Goal: Check status: Check status

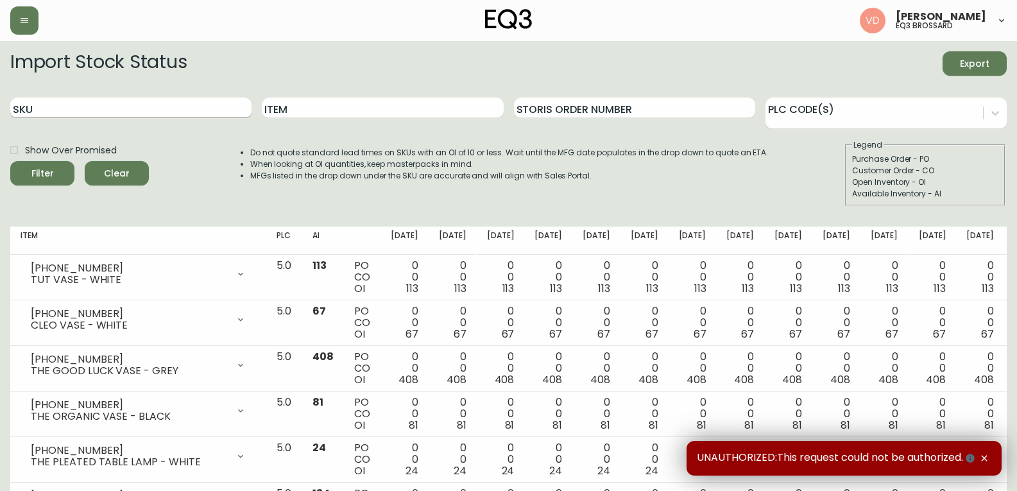
click at [153, 111] on input "SKU" at bounding box center [130, 108] width 241 height 21
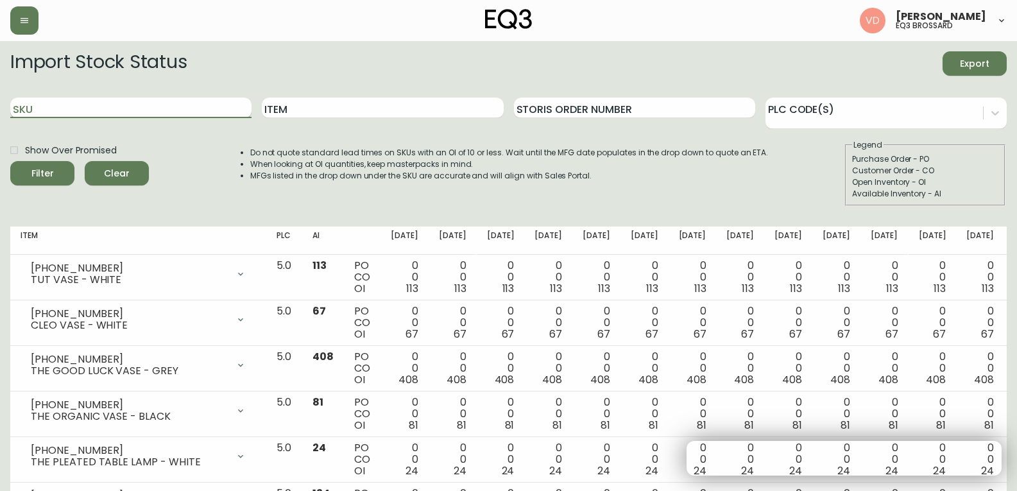
paste input "[PHONE_NUMBER]"
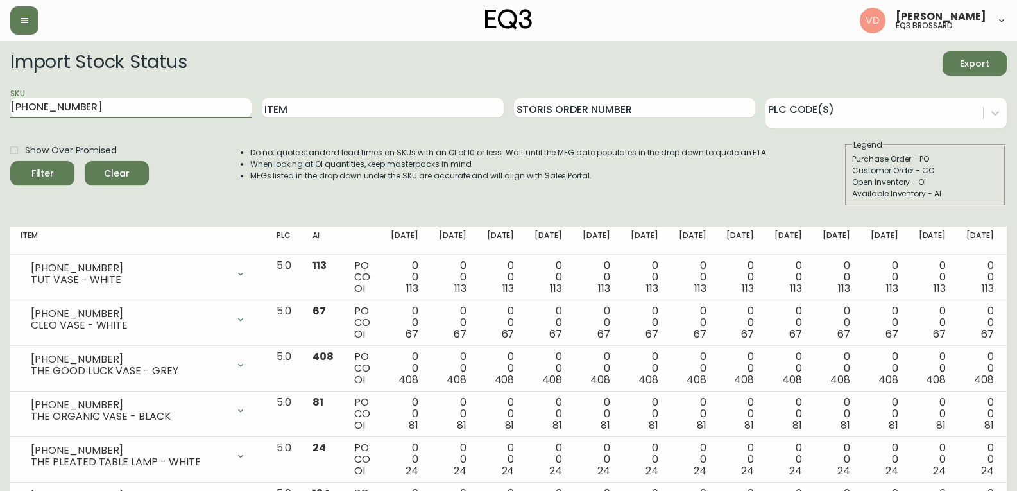
type input "[PHONE_NUMBER]"
click at [10, 161] on button "Filter" at bounding box center [42, 173] width 64 height 24
